Goal: Information Seeking & Learning: Learn about a topic

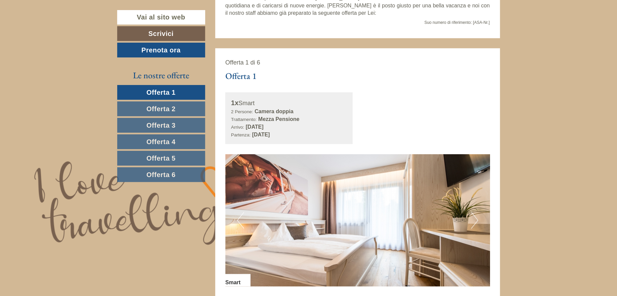
scroll to position [357, 0]
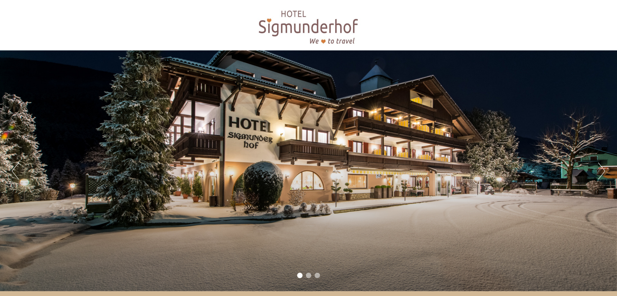
click at [603, 170] on button "Next" at bounding box center [601, 171] width 7 height 17
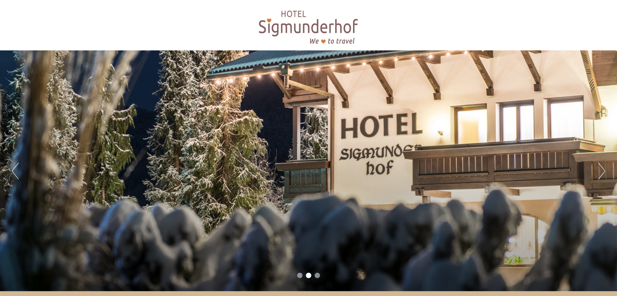
click at [603, 170] on button "Next" at bounding box center [601, 171] width 7 height 17
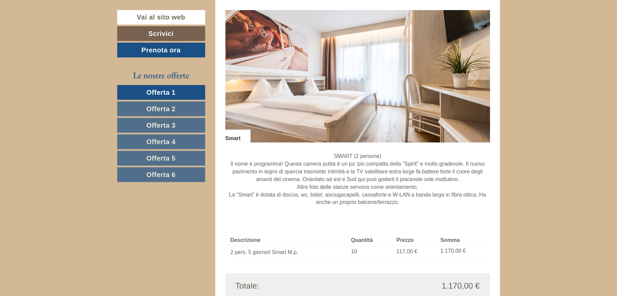
scroll to position [1366, 0]
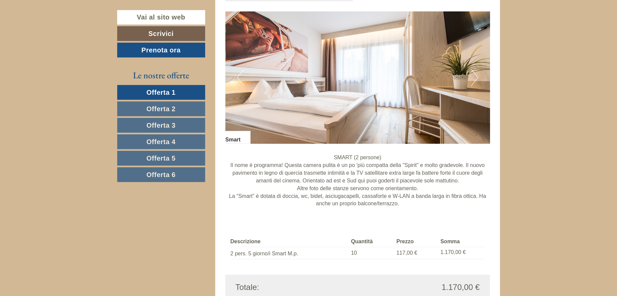
click at [185, 105] on link "Offerta 2" at bounding box center [161, 108] width 88 height 15
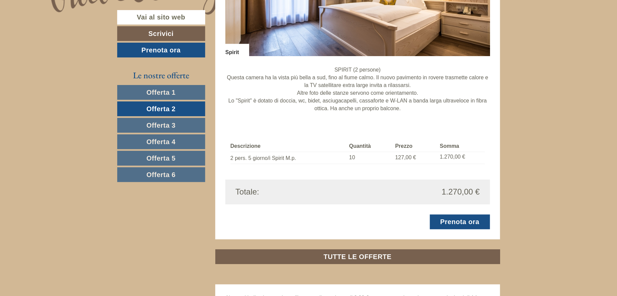
scroll to position [588, 0]
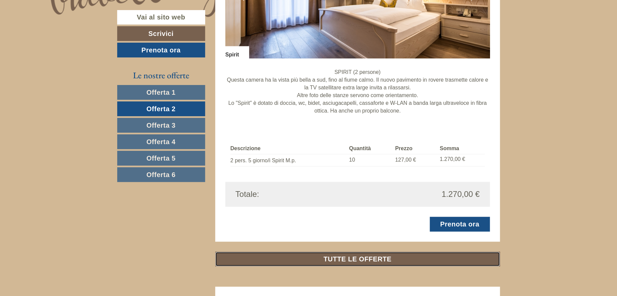
click at [355, 257] on link "TUTTE LE OFFERTE" at bounding box center [357, 259] width 285 height 15
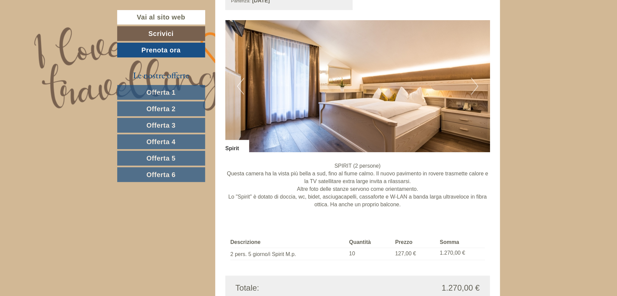
scroll to position [499, 0]
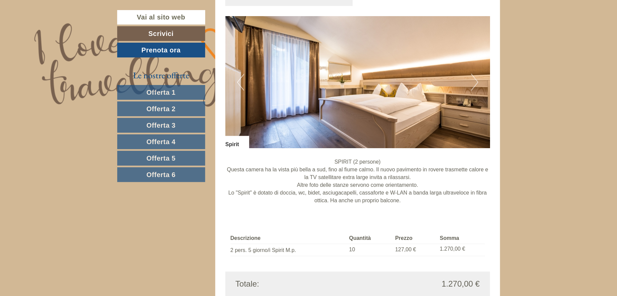
click at [476, 82] on button "Next" at bounding box center [474, 82] width 7 height 17
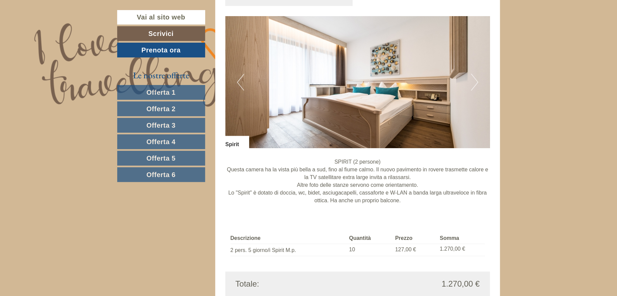
click at [476, 82] on button "Next" at bounding box center [474, 82] width 7 height 17
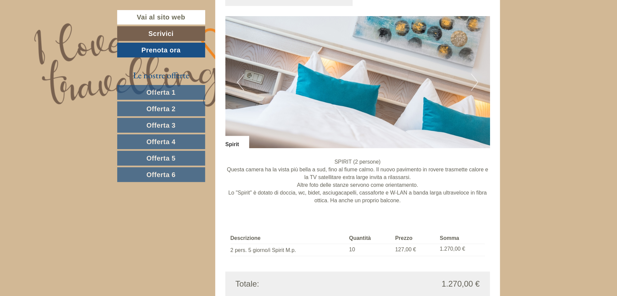
click at [476, 82] on button "Next" at bounding box center [474, 82] width 7 height 17
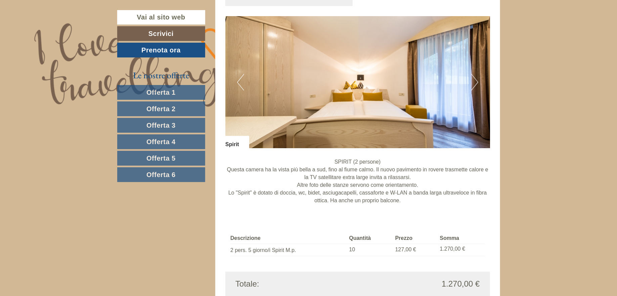
click at [476, 82] on button "Next" at bounding box center [474, 82] width 7 height 17
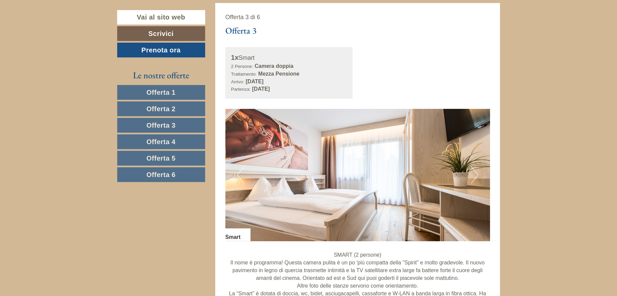
scroll to position [1283, 0]
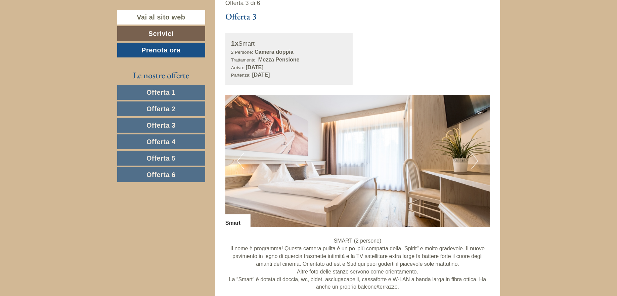
click at [477, 162] on button "Next" at bounding box center [474, 161] width 7 height 17
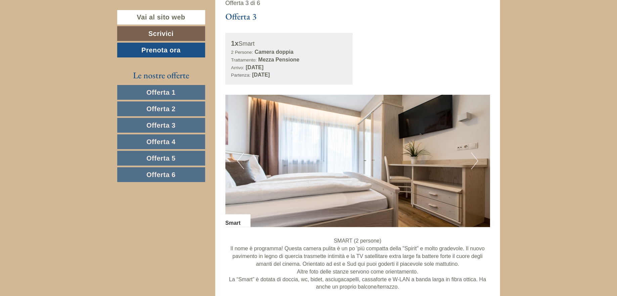
click at [477, 162] on button "Next" at bounding box center [474, 161] width 7 height 17
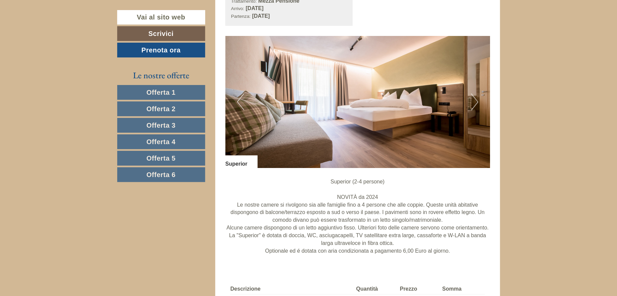
scroll to position [1775, 0]
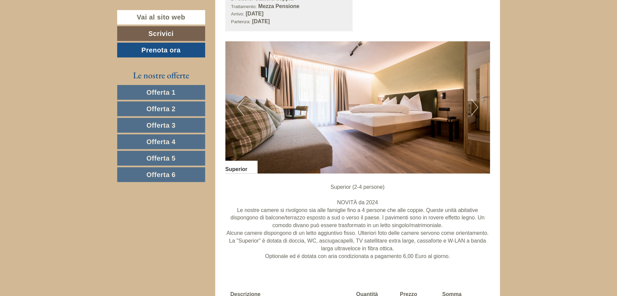
click at [474, 109] on button "Next" at bounding box center [474, 107] width 7 height 17
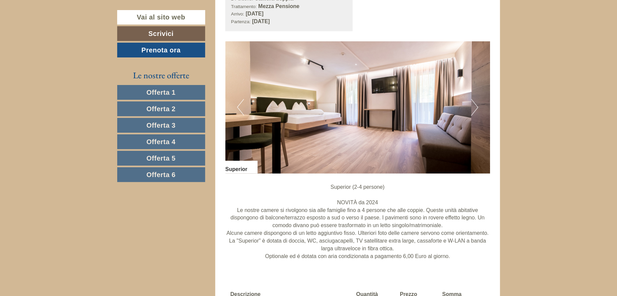
click at [474, 109] on button "Next" at bounding box center [474, 107] width 7 height 17
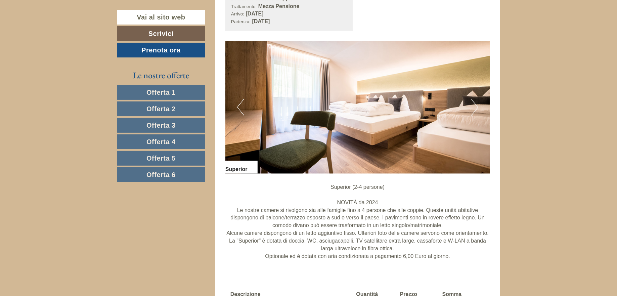
click at [474, 109] on button "Next" at bounding box center [474, 107] width 7 height 17
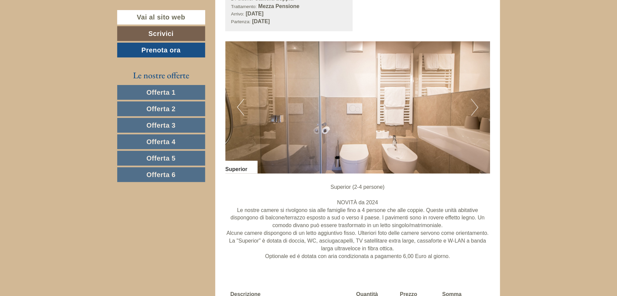
click at [474, 109] on button "Next" at bounding box center [474, 107] width 7 height 17
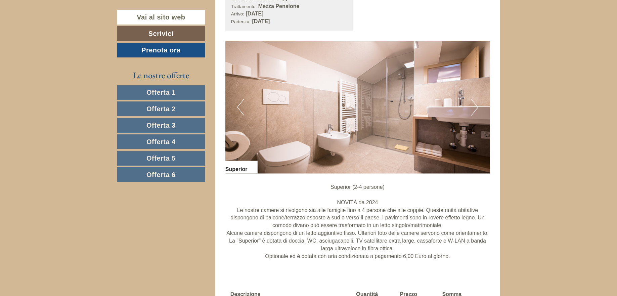
click at [474, 109] on button "Next" at bounding box center [474, 107] width 7 height 17
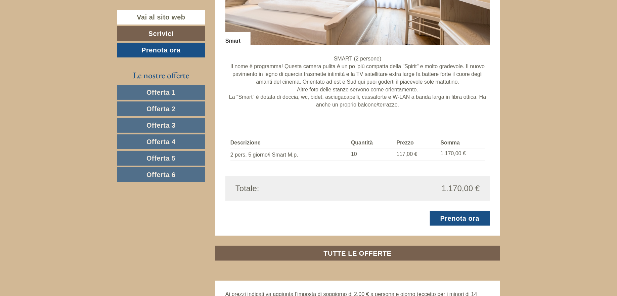
scroll to position [2806, 0]
